Goal: Navigation & Orientation: Find specific page/section

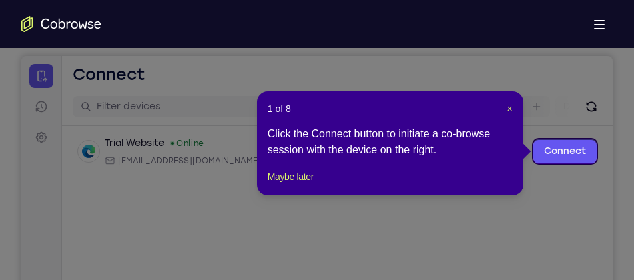
scroll to position [127, 0]
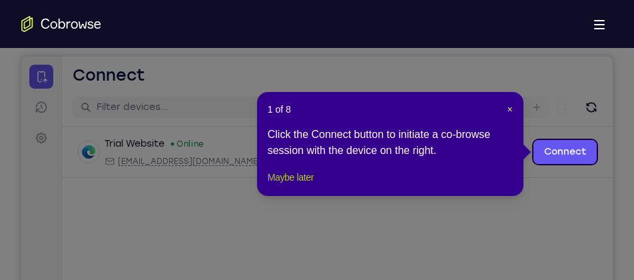
click at [296, 185] on button "Maybe later" at bounding box center [291, 177] width 46 height 16
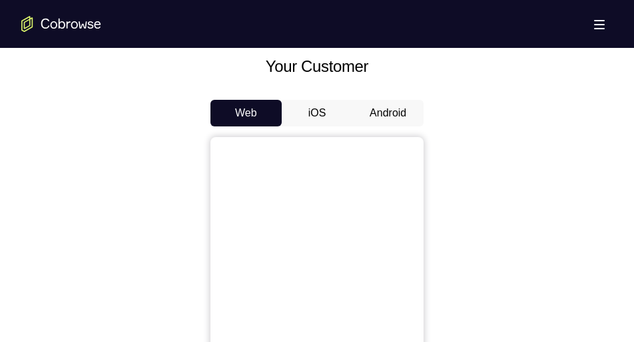
scroll to position [607, 0]
click at [376, 113] on button "Android" at bounding box center [387, 114] width 71 height 27
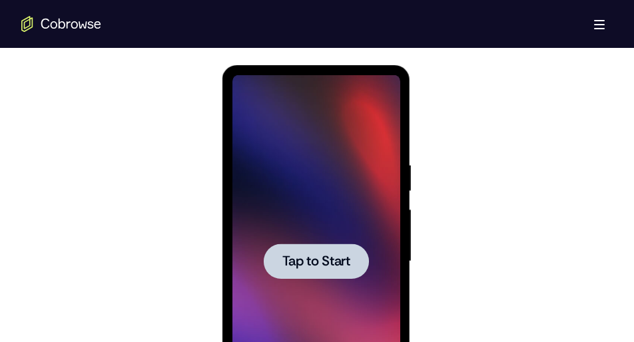
scroll to position [0, 0]
drag, startPoint x: 564, startPoint y: 197, endPoint x: 312, endPoint y: 247, distance: 257.3
click at [312, 247] on div at bounding box center [315, 261] width 105 height 35
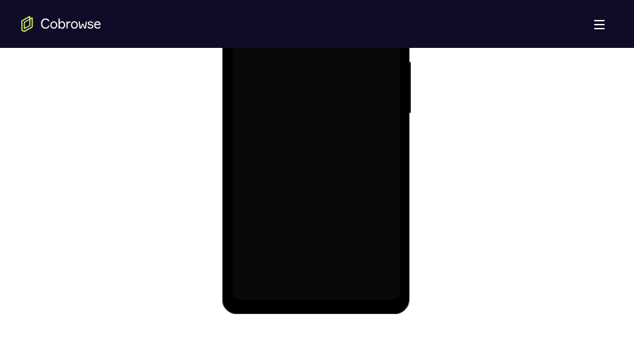
scroll to position [838, 0]
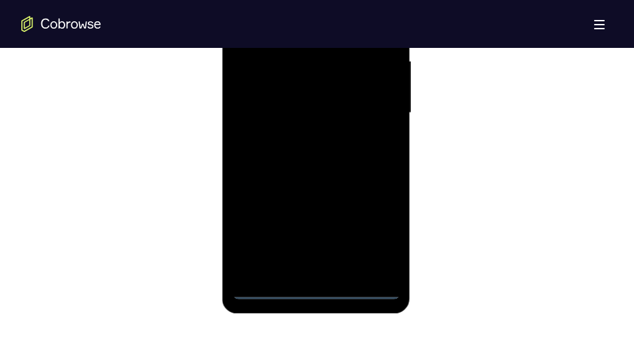
click at [314, 279] on div at bounding box center [316, 113] width 168 height 373
click at [378, 226] on div at bounding box center [316, 113] width 168 height 373
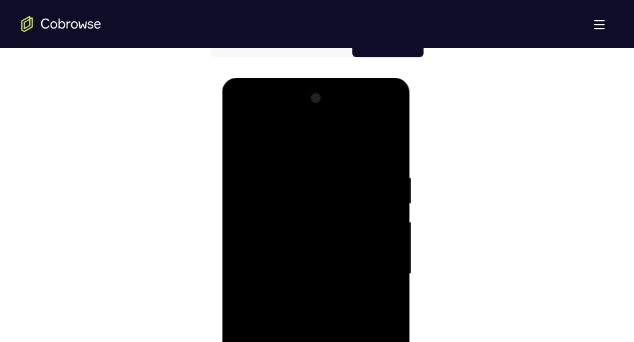
scroll to position [676, 0]
click at [243, 117] on div at bounding box center [316, 275] width 168 height 373
click at [369, 268] on div at bounding box center [316, 275] width 168 height 373
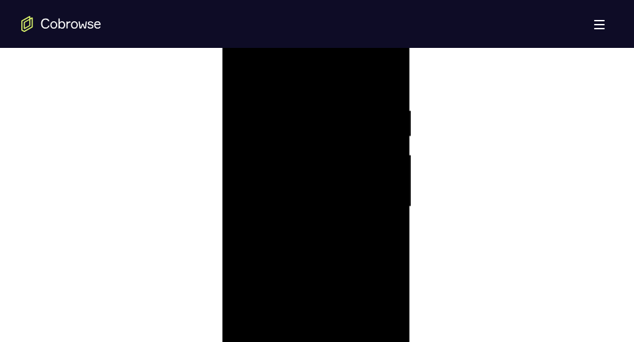
scroll to position [745, 0]
click at [302, 230] on div at bounding box center [316, 206] width 168 height 373
click at [304, 190] on div at bounding box center [316, 206] width 168 height 373
click at [286, 193] on div at bounding box center [316, 206] width 168 height 373
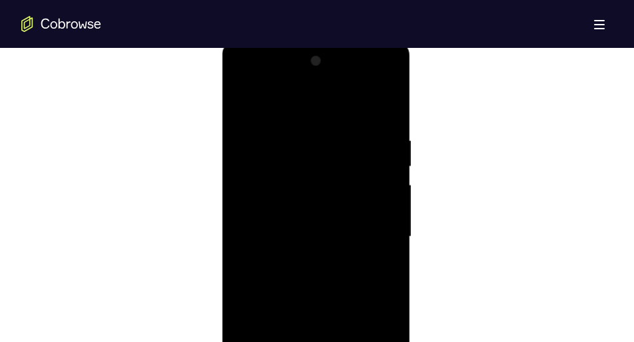
scroll to position [715, 0]
click at [278, 176] on div at bounding box center [316, 236] width 168 height 373
click at [296, 210] on div at bounding box center [316, 236] width 168 height 373
click at [290, 239] on div at bounding box center [316, 236] width 168 height 373
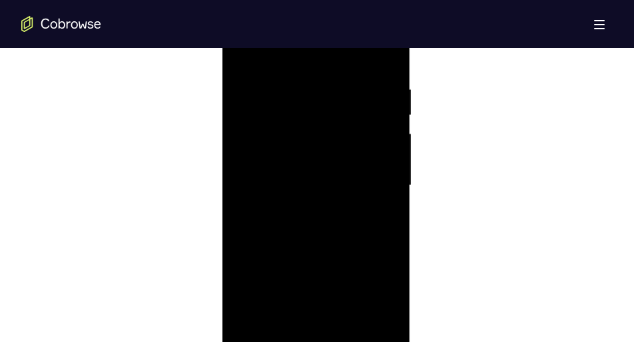
click at [278, 234] on div at bounding box center [316, 185] width 168 height 373
click at [280, 246] on div at bounding box center [316, 185] width 168 height 373
click at [286, 251] on div at bounding box center [316, 189] width 168 height 373
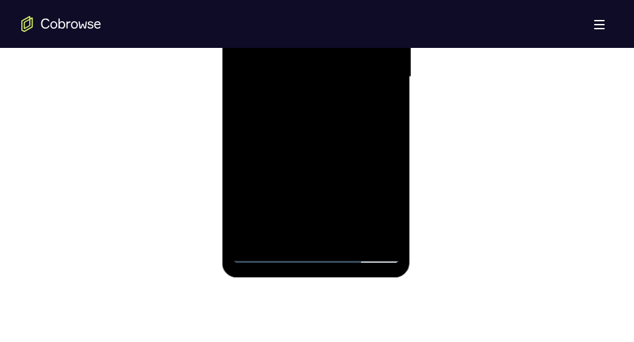
scroll to position [883, 0]
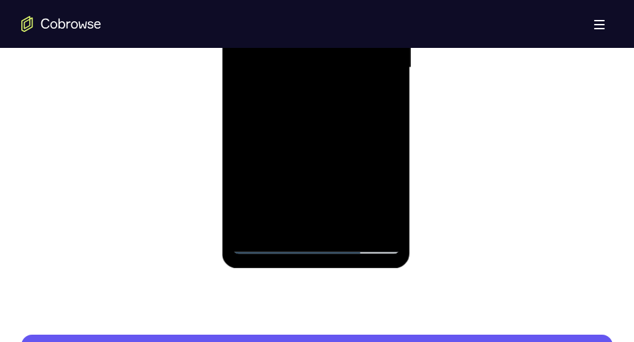
click at [386, 221] on div at bounding box center [316, 67] width 168 height 373
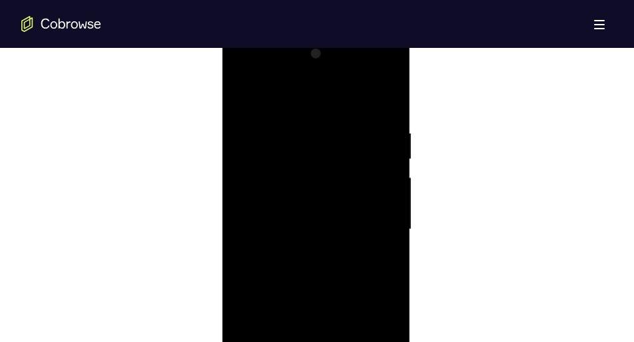
scroll to position [721, 0]
click at [339, 119] on div at bounding box center [316, 230] width 168 height 373
